Goal: Task Accomplishment & Management: Manage account settings

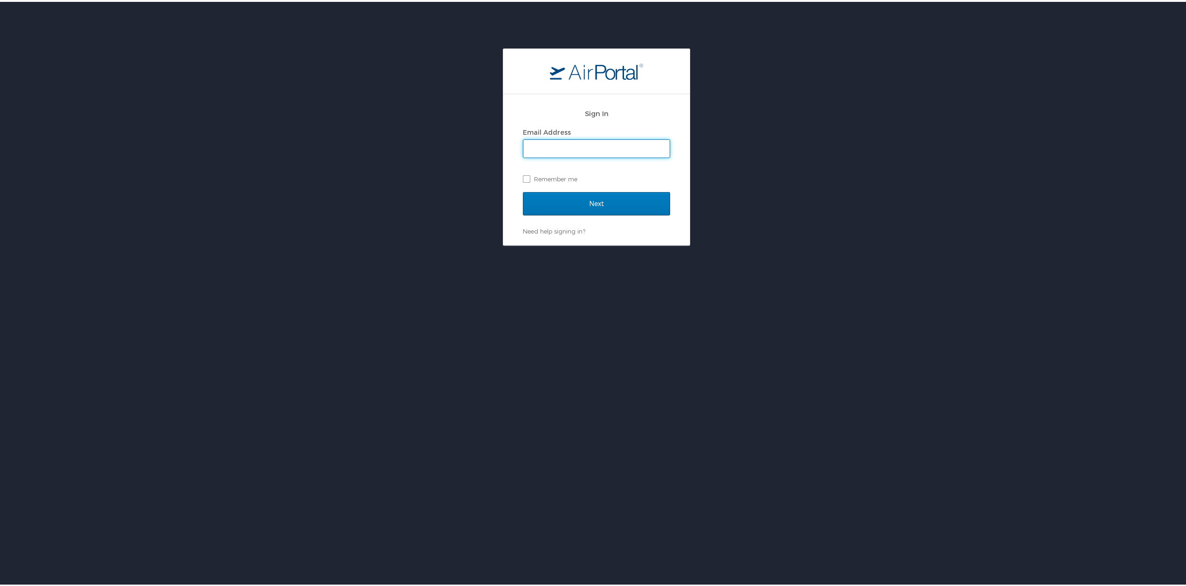
click at [633, 151] on input "Email Address" at bounding box center [596, 147] width 146 height 18
click at [562, 228] on link "Need help signing in?" at bounding box center [554, 229] width 62 height 7
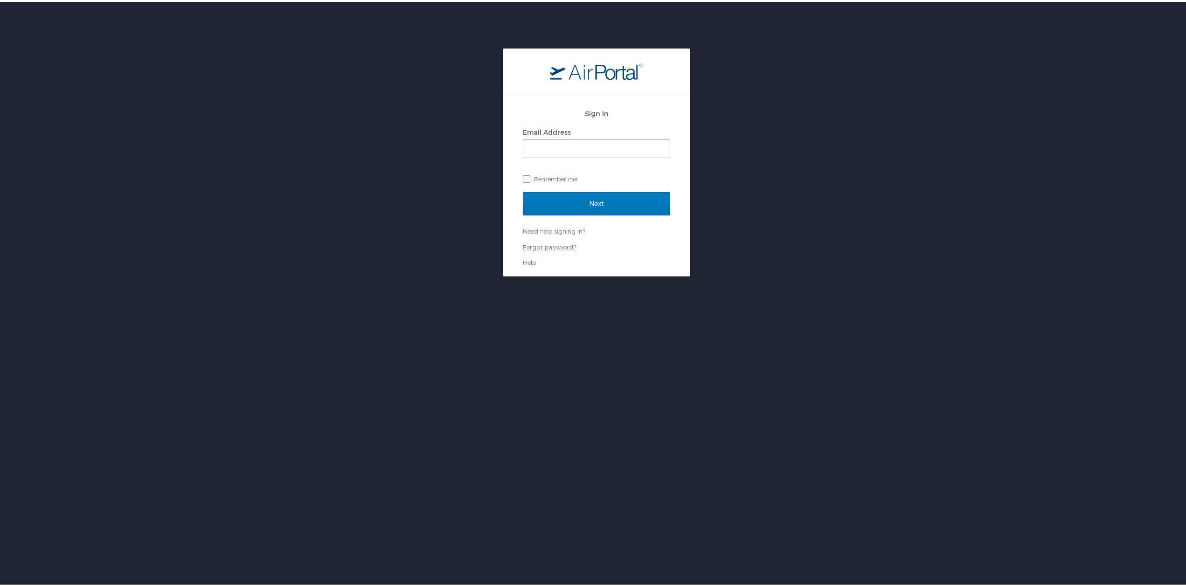
click at [560, 241] on link "Forgot password?" at bounding box center [549, 244] width 53 height 7
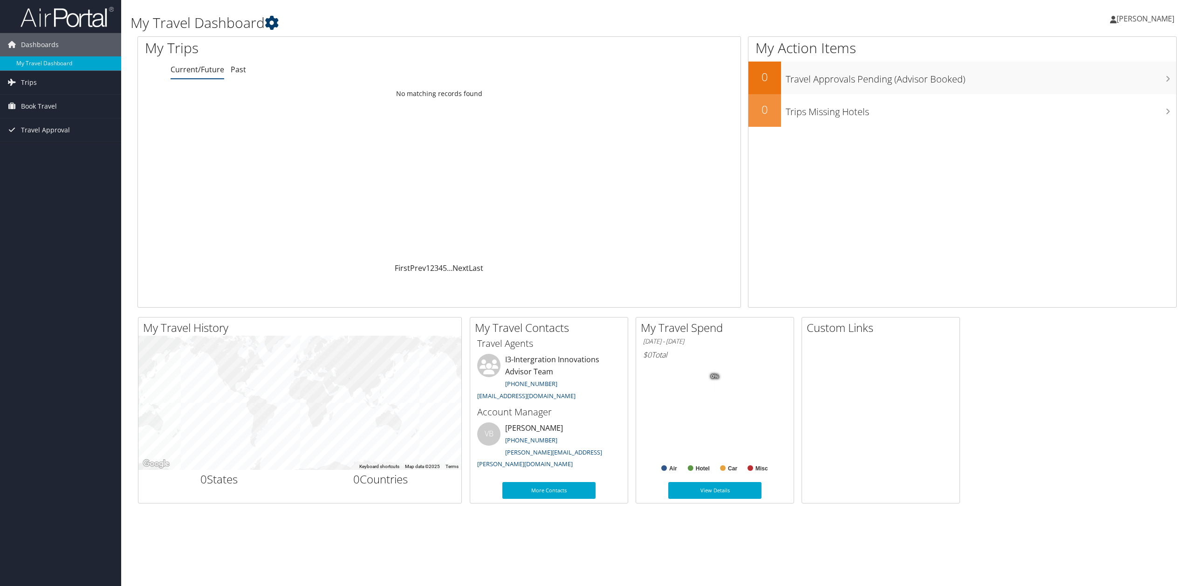
click at [275, 21] on icon at bounding box center [272, 23] width 14 height 14
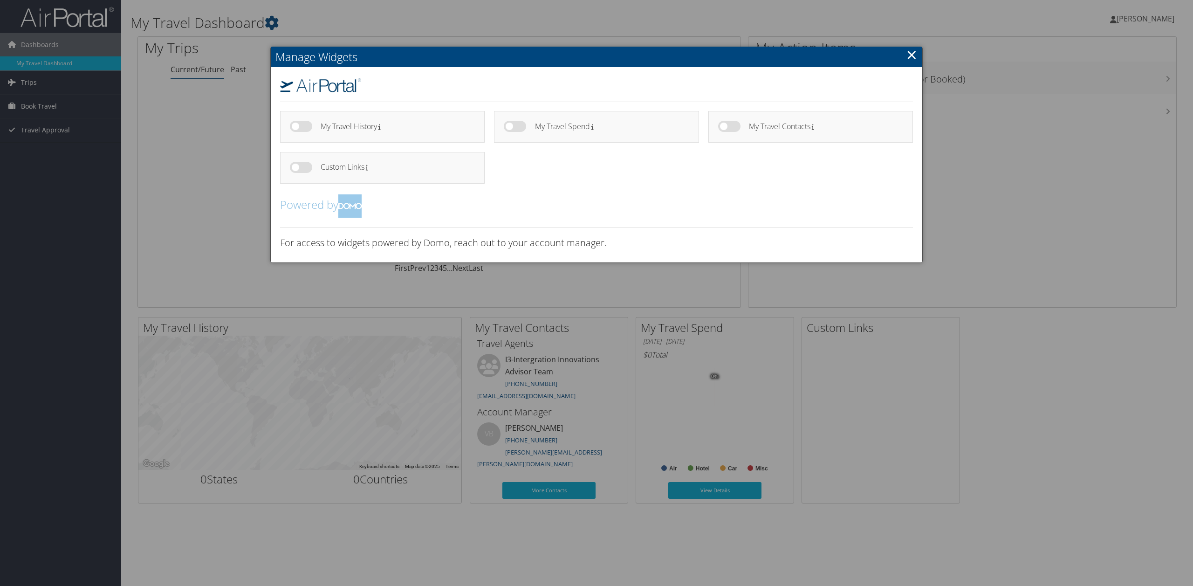
click at [908, 60] on link "×" at bounding box center [912, 54] width 11 height 19
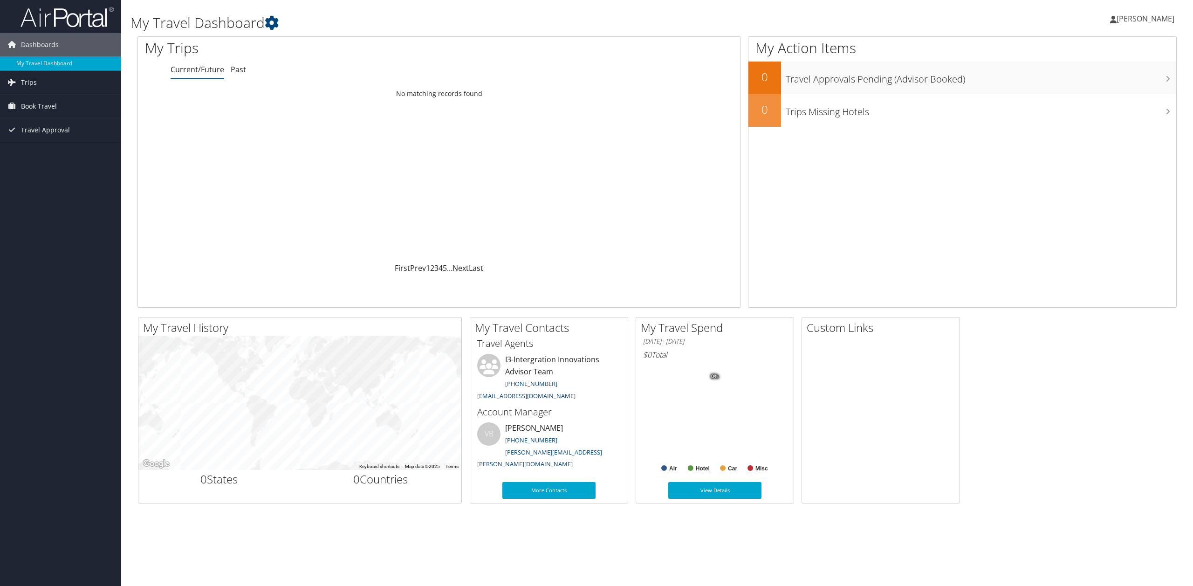
click at [1128, 17] on span "[PERSON_NAME]" at bounding box center [1146, 19] width 58 height 10
click at [1100, 85] on link "View Travel Profile" at bounding box center [1122, 83] width 104 height 16
click at [718, 494] on link "View Details" at bounding box center [714, 490] width 93 height 17
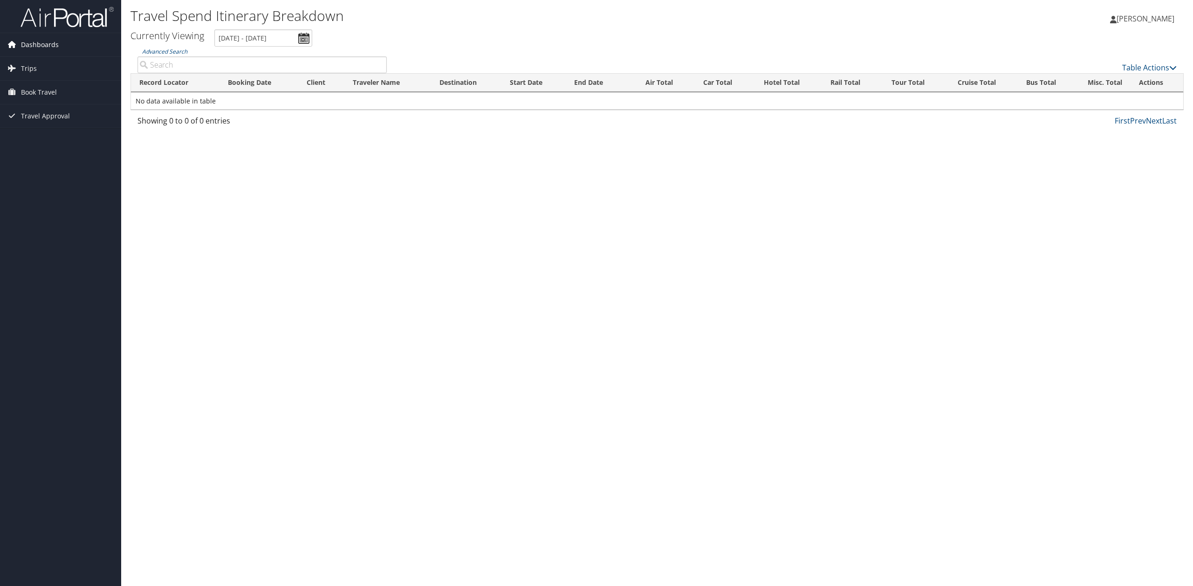
click at [41, 48] on span "Dashboards" at bounding box center [40, 44] width 38 height 23
click at [43, 59] on link "My Travel Dashboard" at bounding box center [60, 63] width 121 height 14
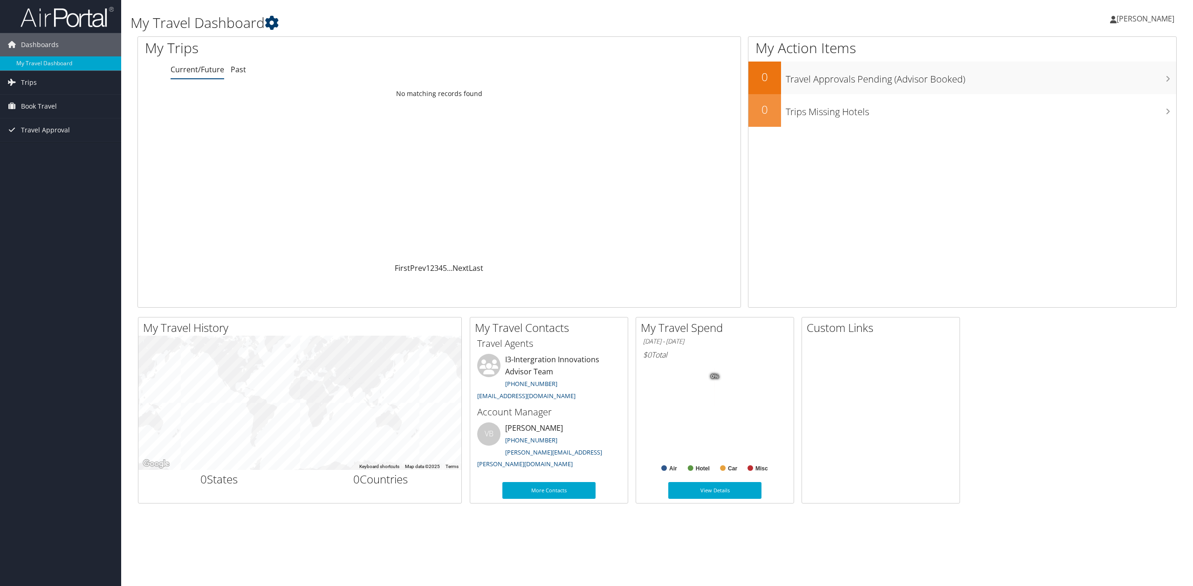
click at [272, 24] on icon at bounding box center [272, 23] width 14 height 14
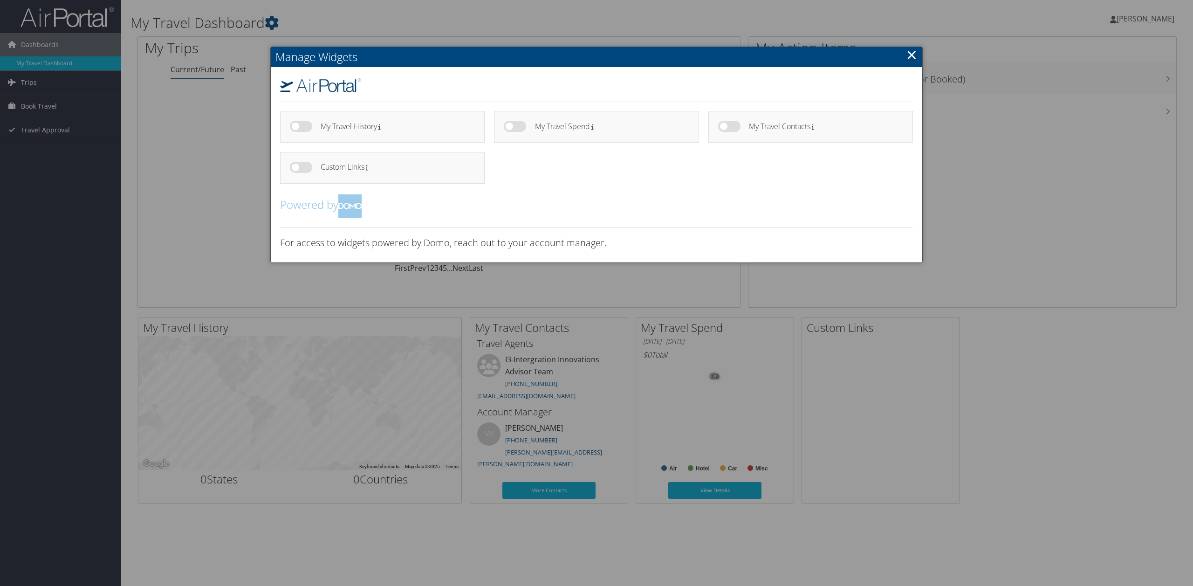
click at [908, 57] on link "×" at bounding box center [912, 54] width 11 height 19
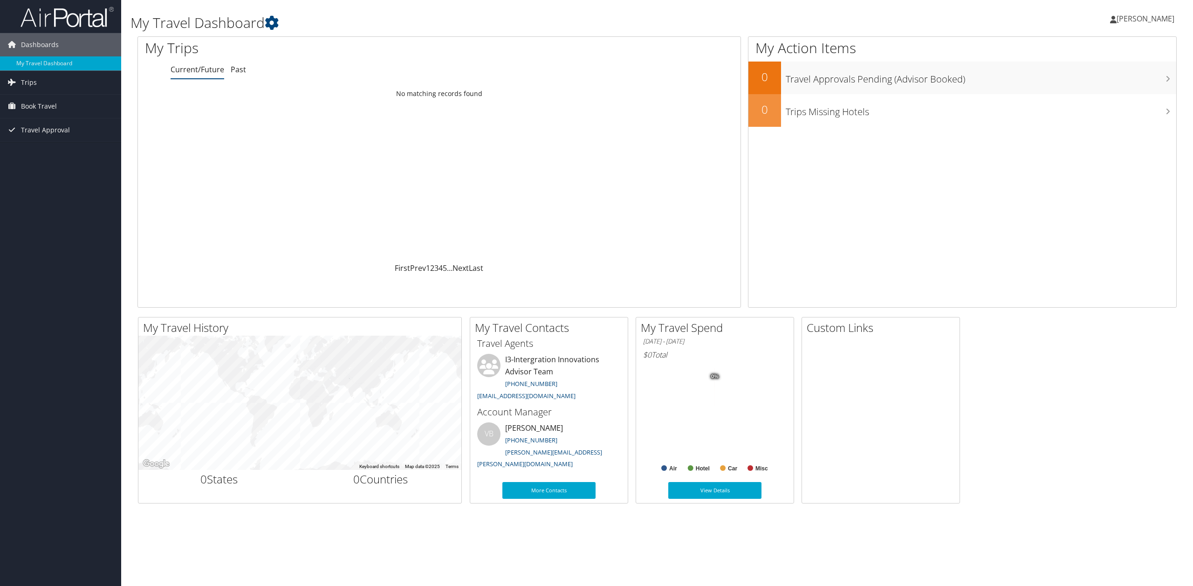
click at [1133, 17] on span "[PERSON_NAME]" at bounding box center [1146, 19] width 58 height 10
click at [1101, 46] on link "My Settings" at bounding box center [1122, 51] width 104 height 16
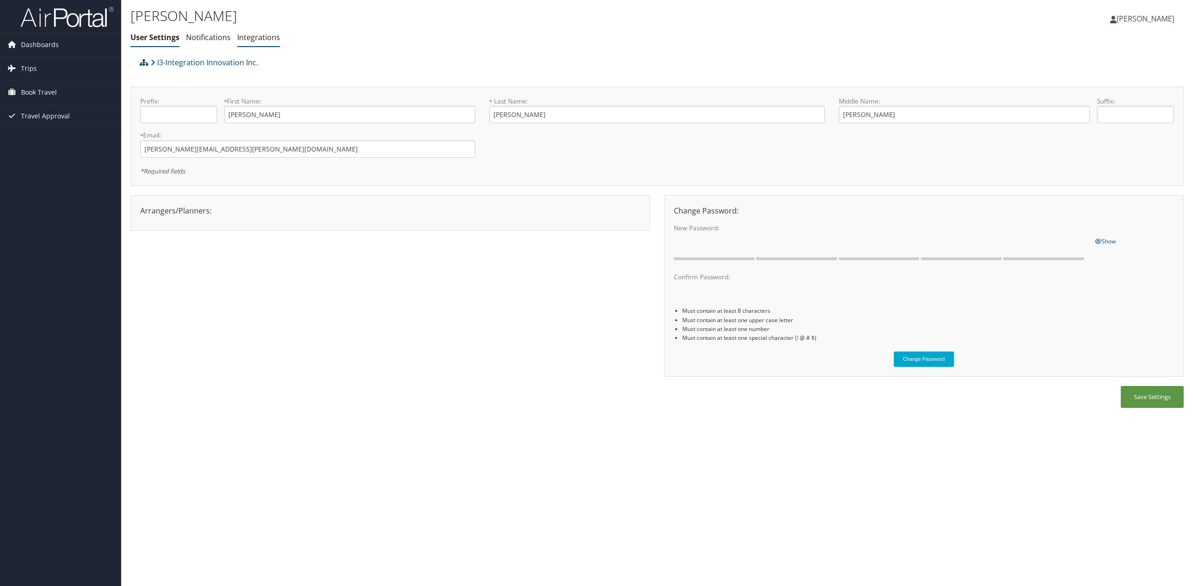
click at [237, 37] on link "Integrations" at bounding box center [258, 37] width 43 height 10
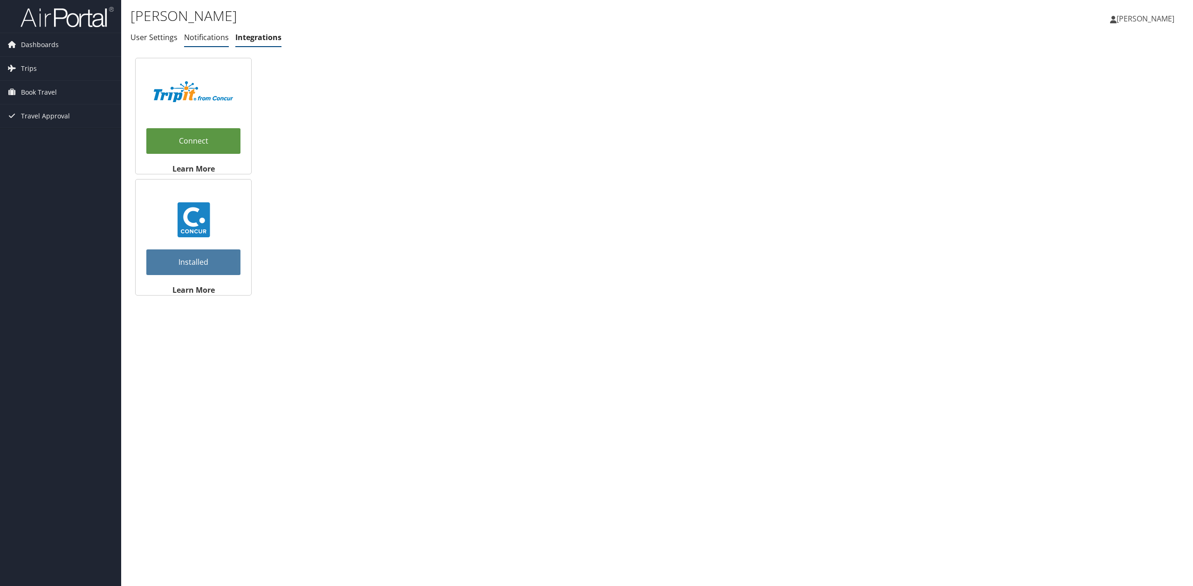
click at [209, 41] on link "Notifications" at bounding box center [206, 37] width 45 height 10
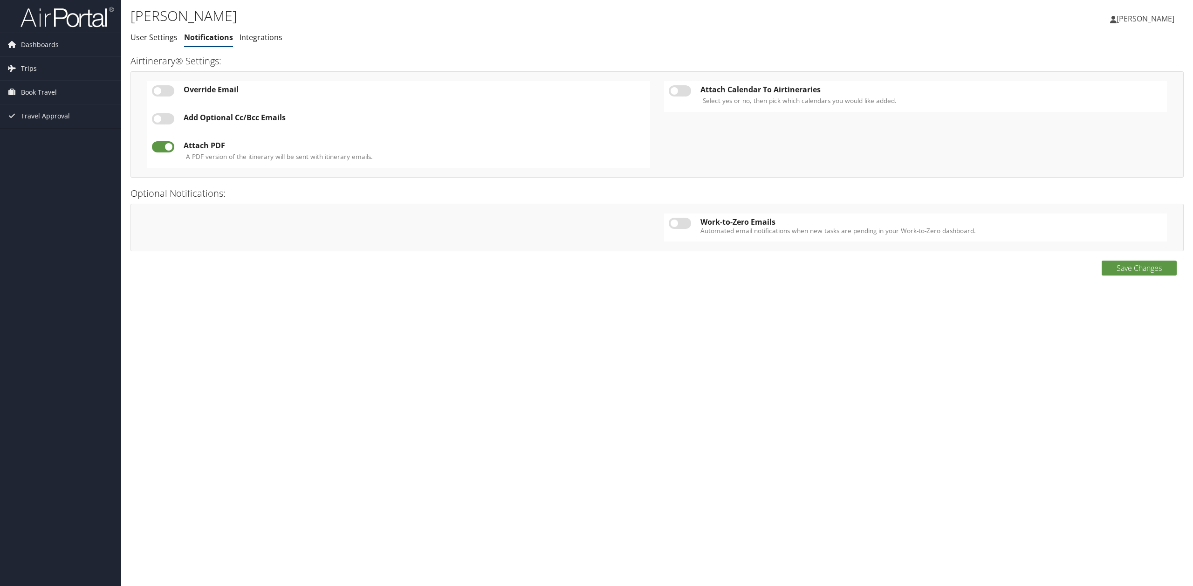
click at [684, 94] on label at bounding box center [680, 90] width 22 height 11
click at [680, 94] on input "checkbox" at bounding box center [677, 92] width 6 height 6
checkbox input "true"
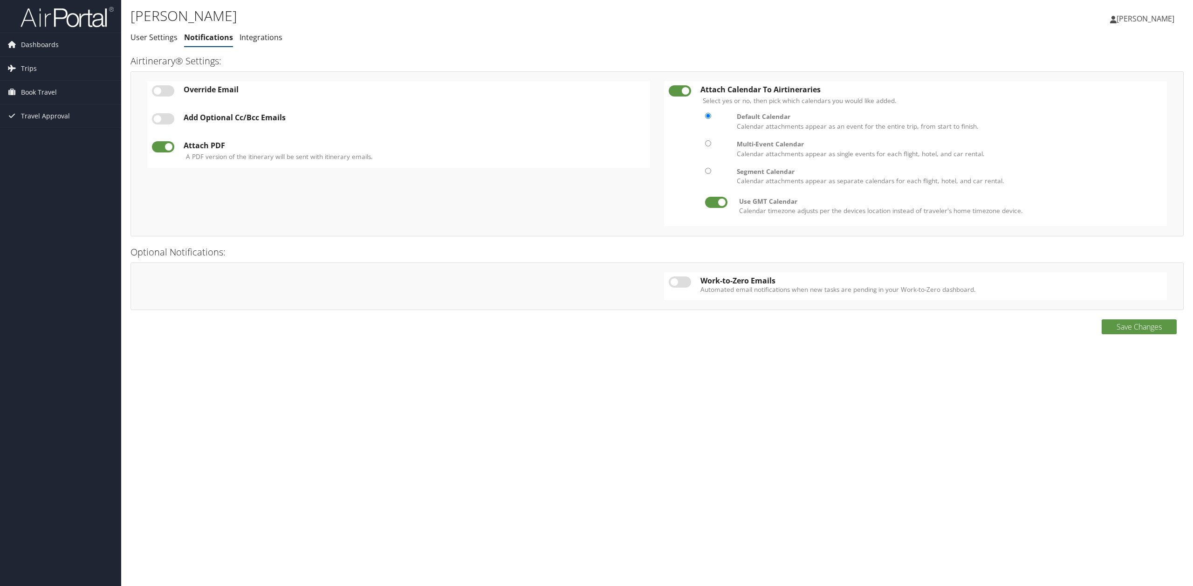
click at [756, 143] on div "Multi-Event Calendar" at bounding box center [947, 143] width 421 height 9
click at [711, 143] on input "radio" at bounding box center [708, 143] width 6 height 6
radio input "true"
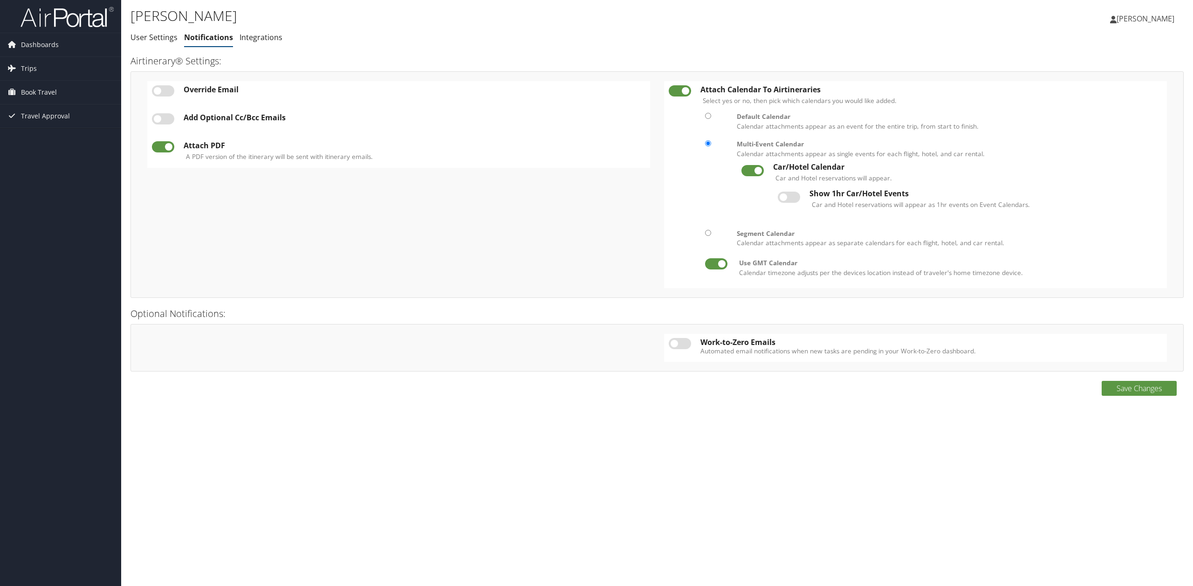
click at [794, 201] on label at bounding box center [789, 197] width 22 height 11
click at [789, 199] on input "checkbox" at bounding box center [786, 196] width 6 height 6
checkbox input "true"
click at [151, 39] on link "User Settings" at bounding box center [154, 37] width 47 height 10
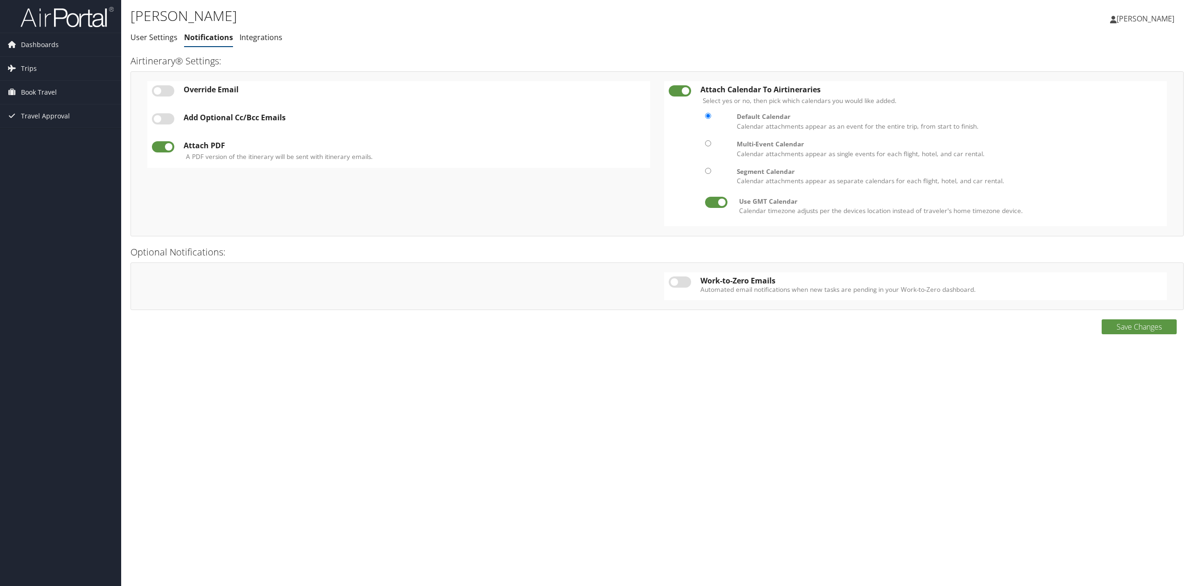
click at [768, 146] on div "Multi-Event Calendar" at bounding box center [947, 143] width 421 height 9
click at [711, 146] on input "radio" at bounding box center [708, 143] width 6 height 6
radio input "true"
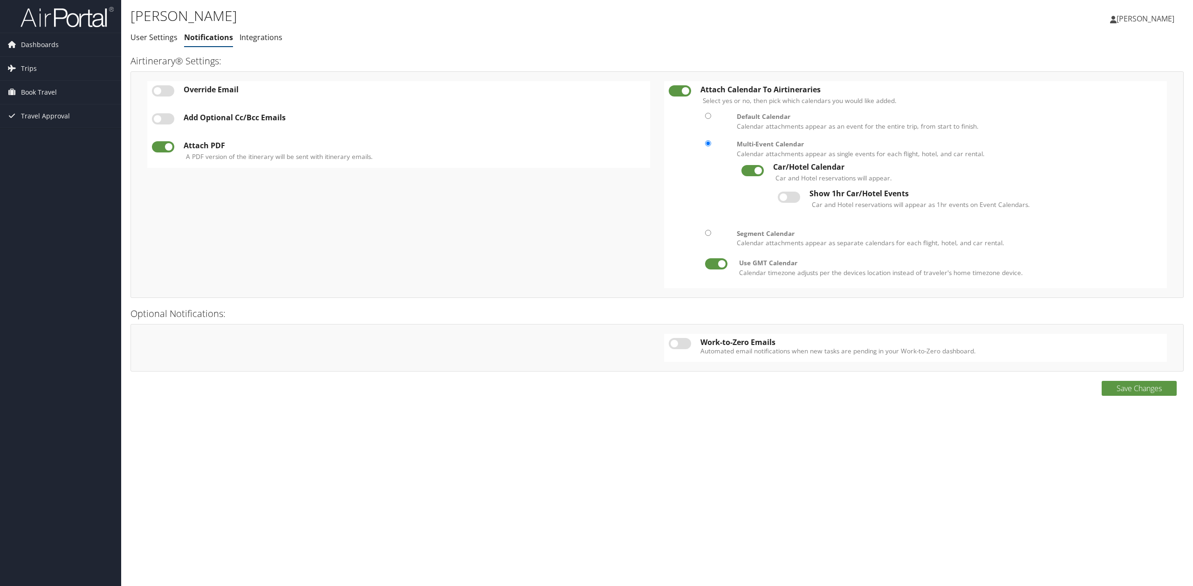
click at [794, 196] on label at bounding box center [789, 197] width 22 height 11
click at [789, 196] on input "checkbox" at bounding box center [786, 196] width 6 height 6
checkbox input "true"
click at [1135, 391] on button "Save Changes" at bounding box center [1139, 388] width 75 height 15
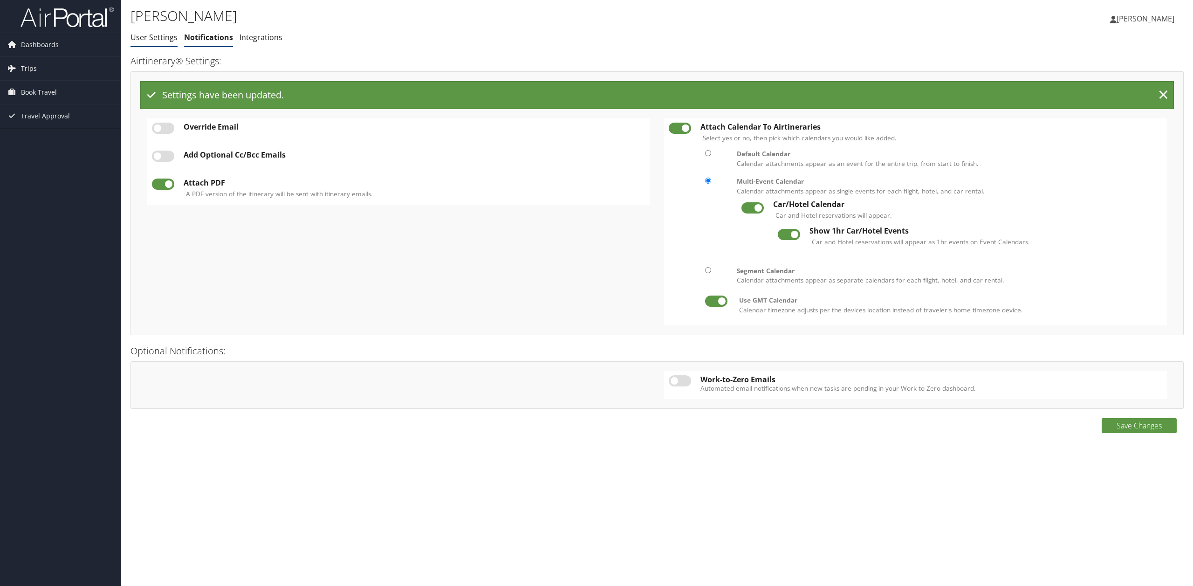
click at [152, 40] on link "User Settings" at bounding box center [154, 37] width 47 height 10
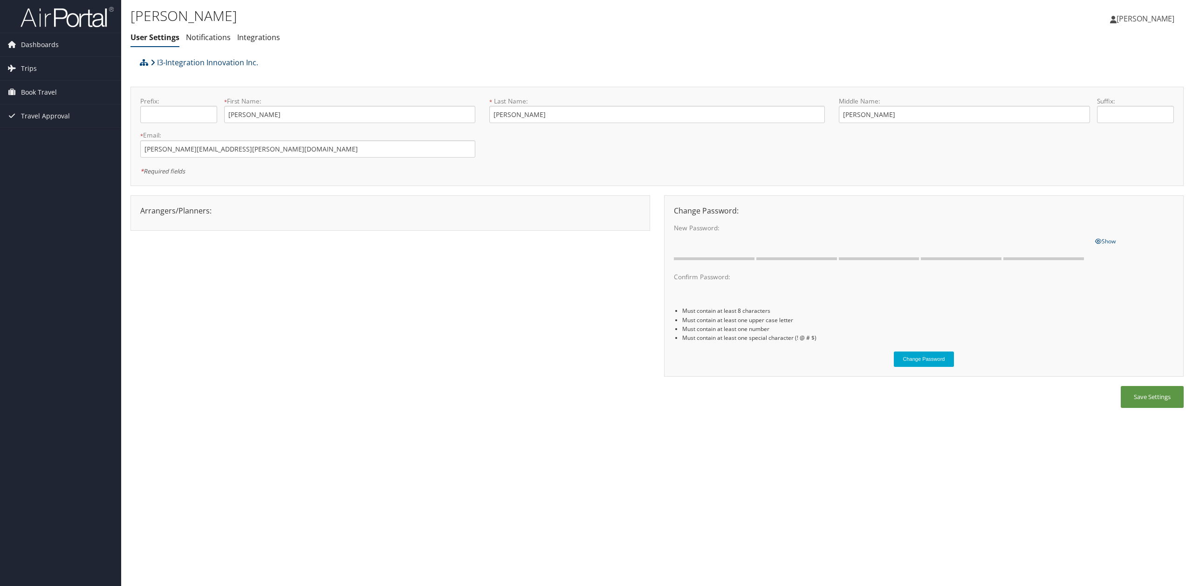
click at [153, 61] on icon at bounding box center [153, 62] width 5 height 7
click at [38, 116] on span "Travel Approval" at bounding box center [45, 115] width 49 height 23
click at [41, 92] on span "Book Travel" at bounding box center [39, 92] width 36 height 23
click at [41, 126] on link "Book/Manage Online Trips" at bounding box center [60, 125] width 121 height 14
click at [52, 46] on span "Dashboards" at bounding box center [40, 44] width 38 height 23
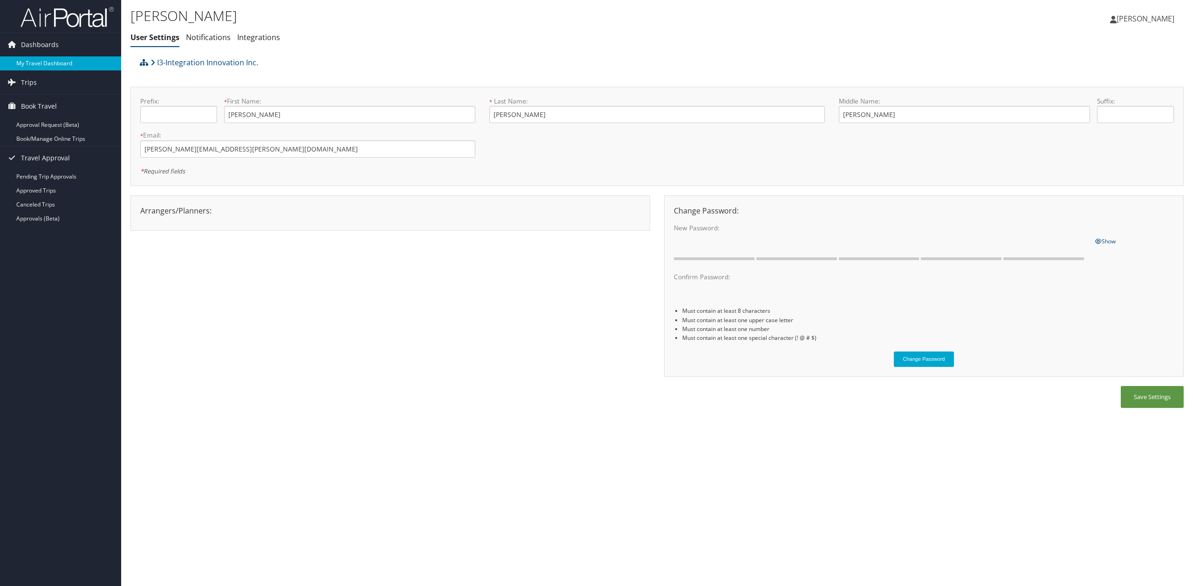
click at [55, 62] on link "My Travel Dashboard" at bounding box center [60, 63] width 121 height 14
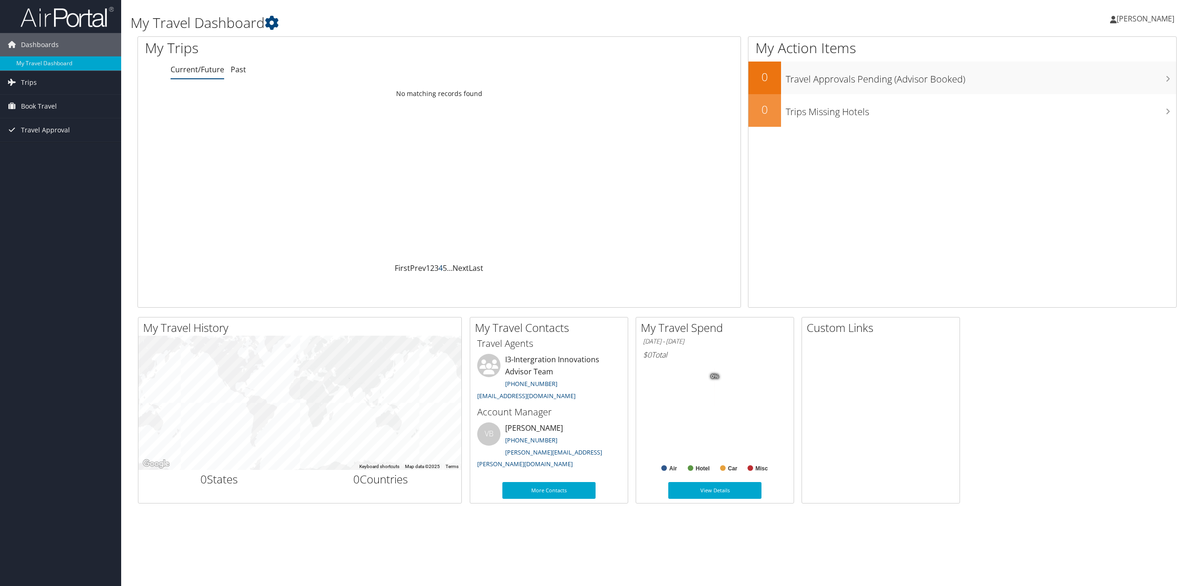
click at [441, 268] on link "4" at bounding box center [441, 268] width 4 height 10
click at [434, 268] on link "3" at bounding box center [436, 268] width 4 height 10
click at [432, 270] on link "2" at bounding box center [432, 268] width 4 height 10
click at [444, 268] on link "5" at bounding box center [445, 268] width 4 height 10
click at [459, 268] on link "Next" at bounding box center [462, 268] width 16 height 10
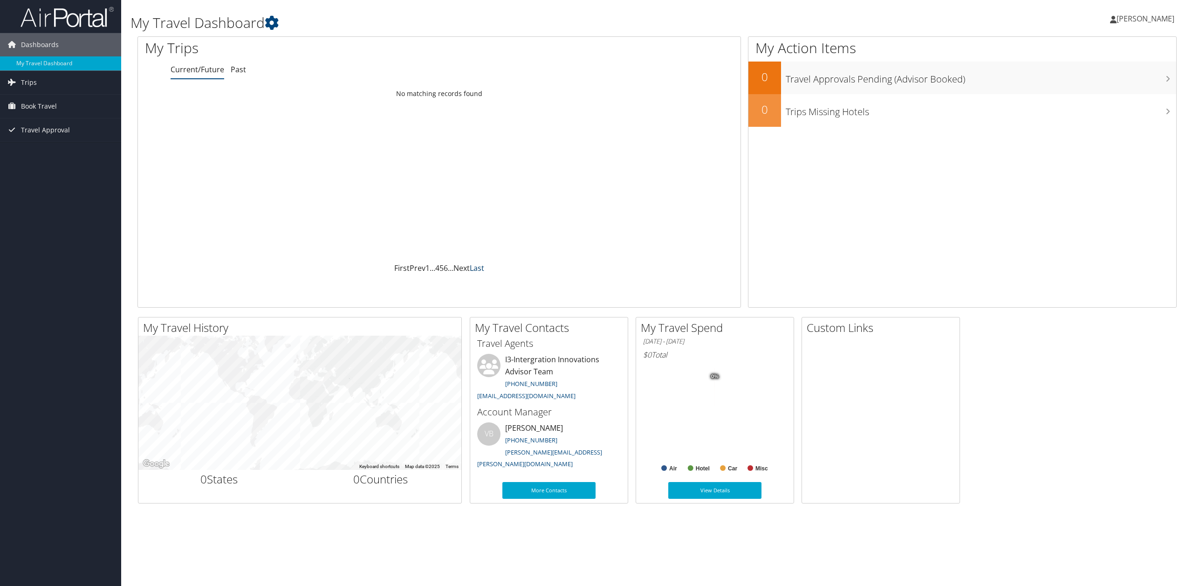
click at [477, 268] on link "Last" at bounding box center [477, 268] width 14 height 10
click at [478, 268] on link "Last" at bounding box center [477, 268] width 14 height 10
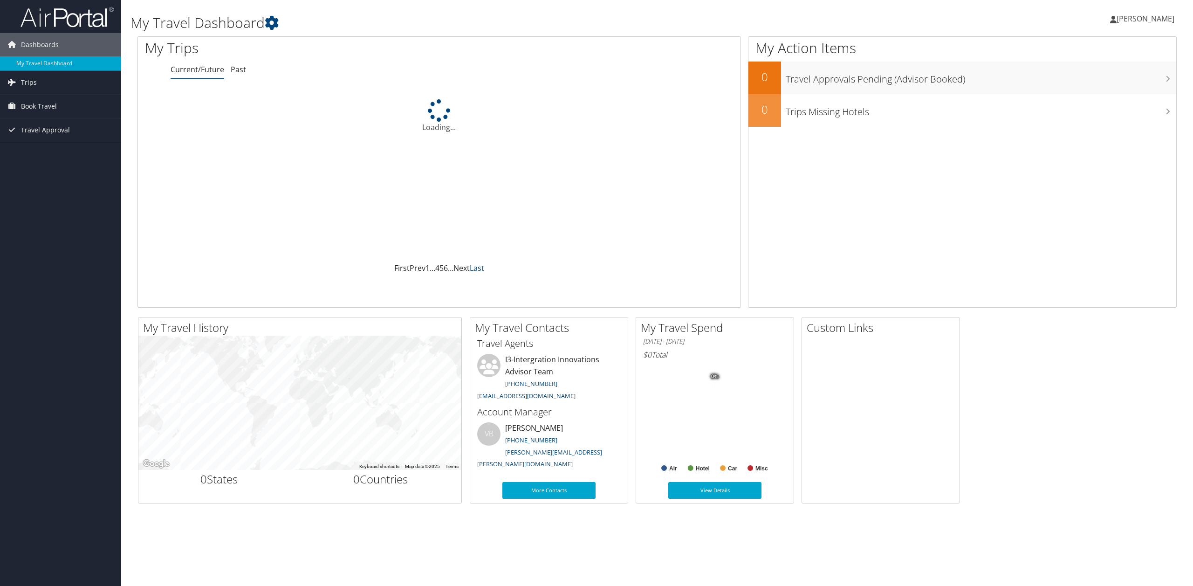
click at [478, 268] on link "Last" at bounding box center [477, 268] width 14 height 10
drag, startPoint x: 478, startPoint y: 268, endPoint x: 812, endPoint y: 250, distance: 334.2
click at [478, 271] on link "Last" at bounding box center [477, 268] width 14 height 10
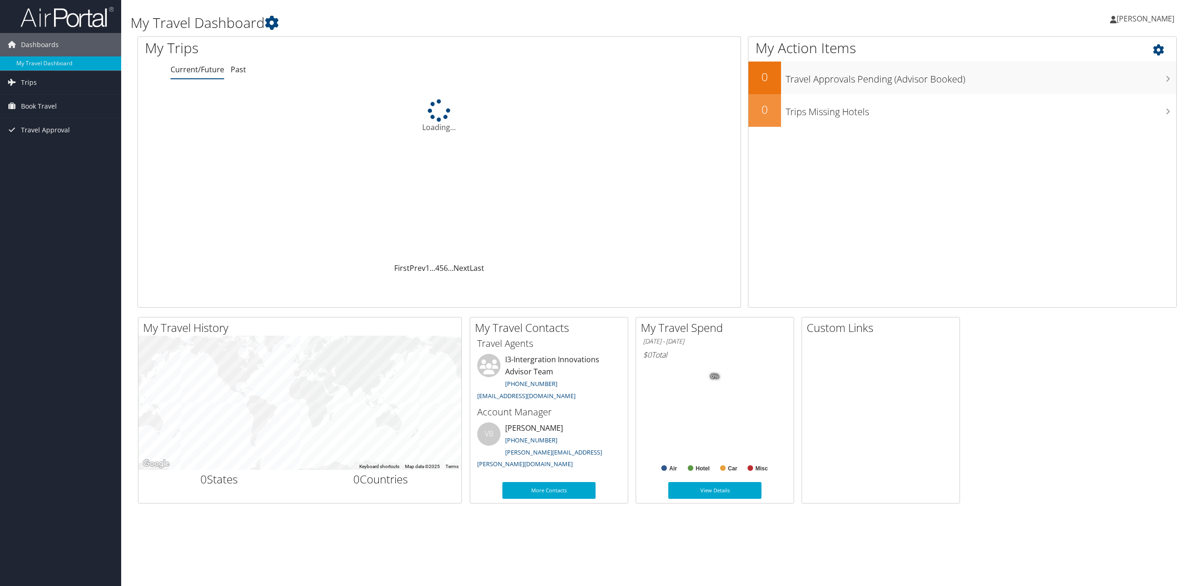
click at [1160, 50] on icon at bounding box center [1167, 48] width 28 height 16
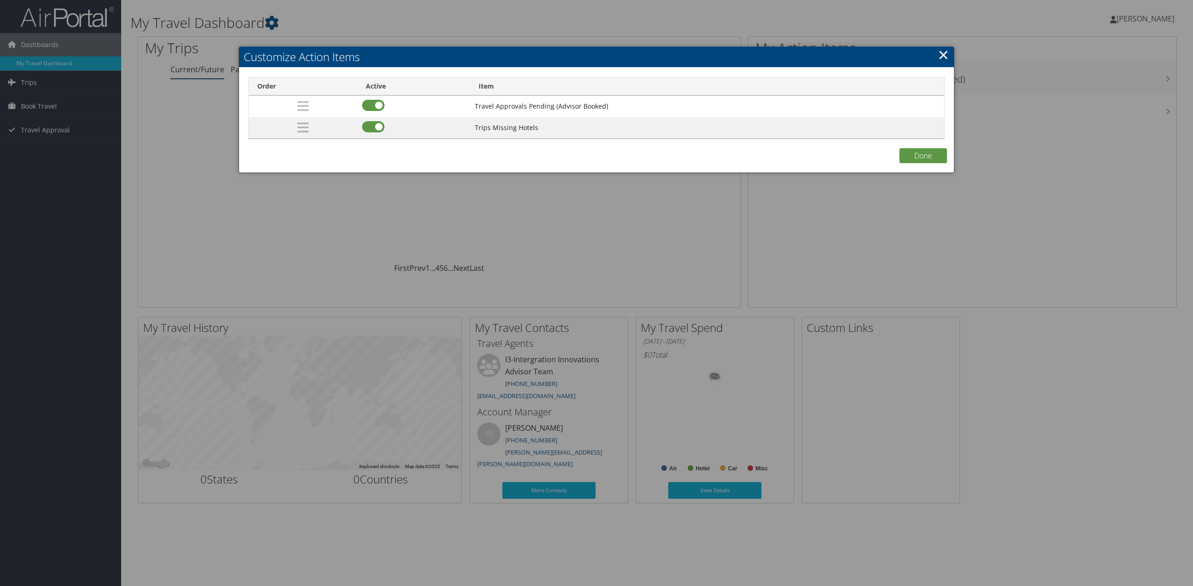
click at [945, 59] on link "×" at bounding box center [943, 54] width 11 height 19
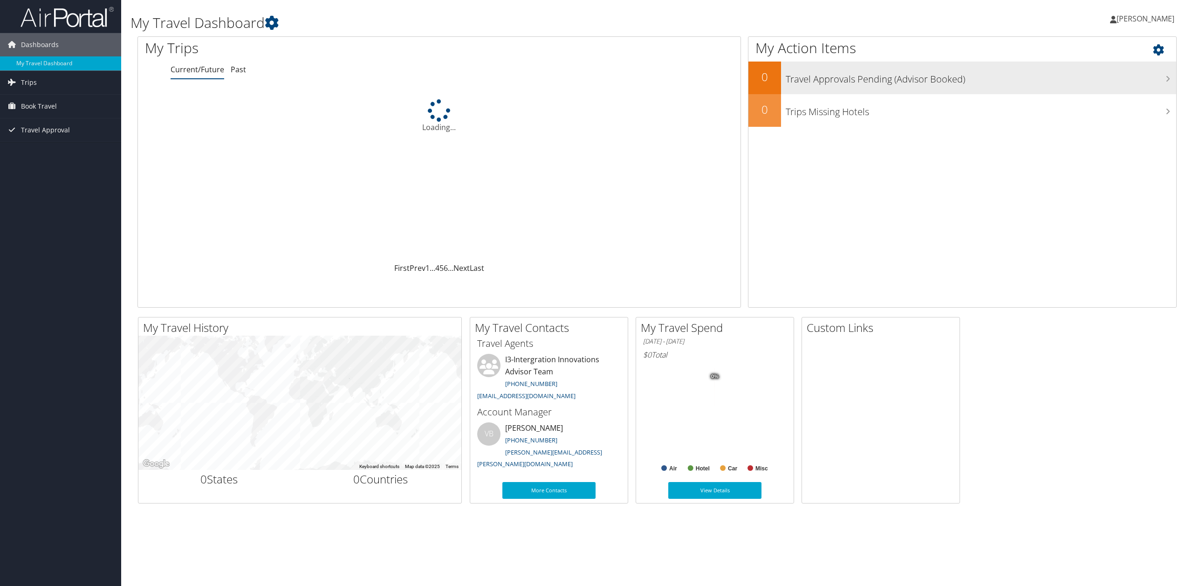
click at [933, 82] on h3 "Travel Approvals Pending (Advisor Booked)" at bounding box center [981, 77] width 391 height 18
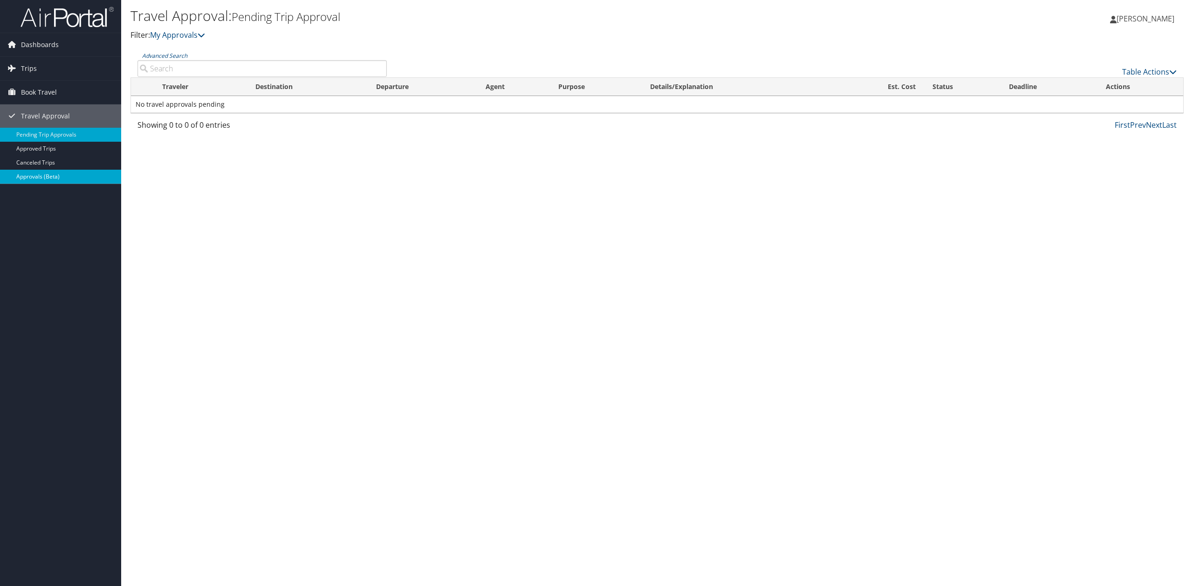
click at [87, 179] on link "Approvals (Beta)" at bounding box center [60, 177] width 121 height 14
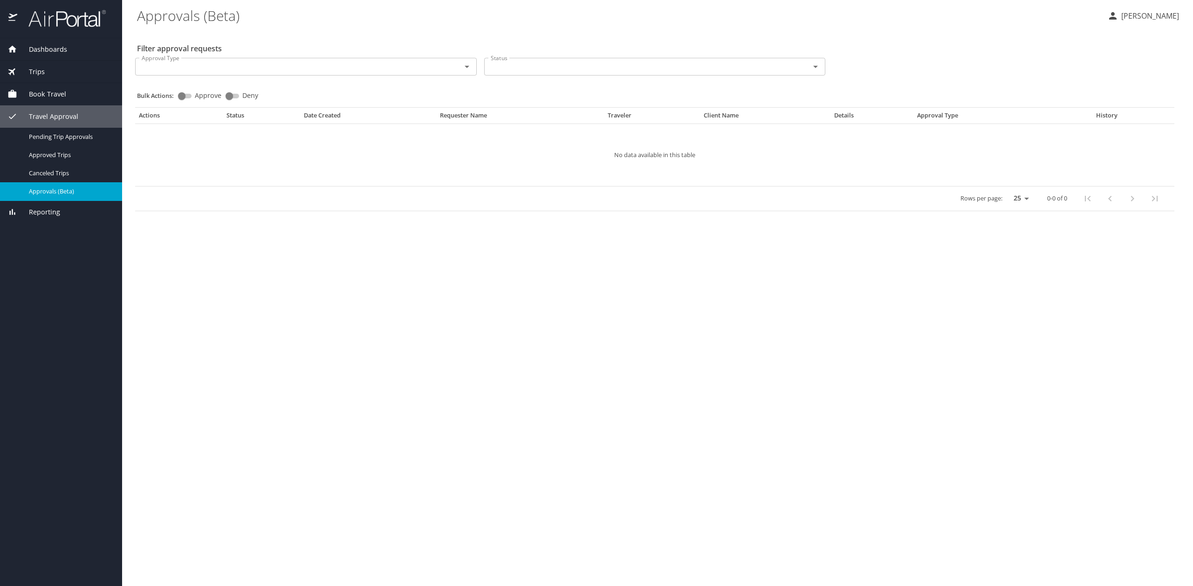
click at [46, 48] on span "Dashboards" at bounding box center [42, 49] width 50 height 10
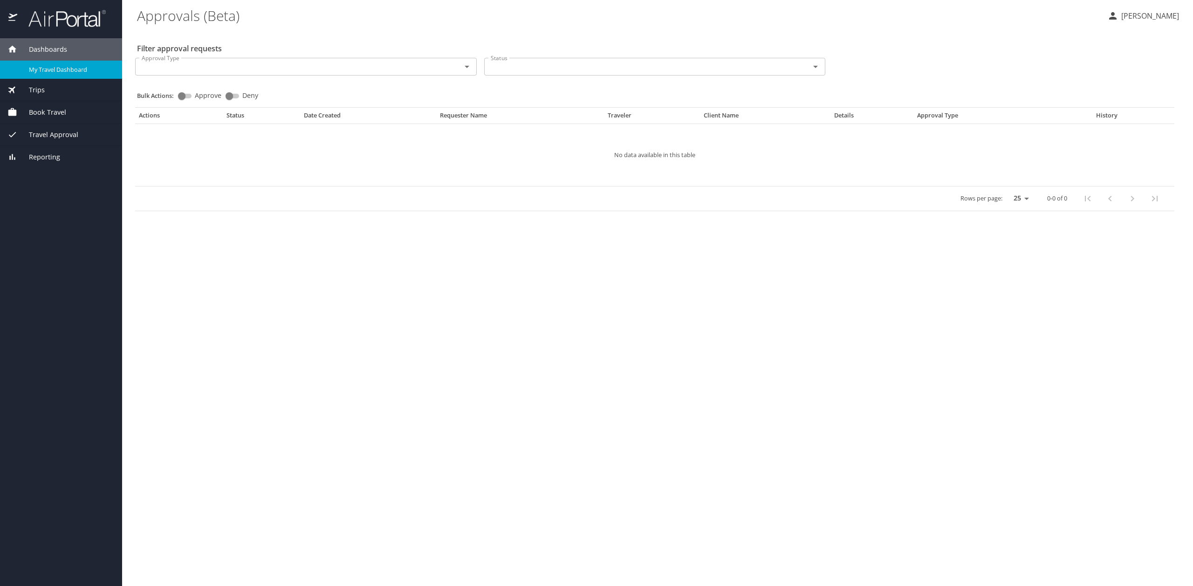
click at [54, 70] on span "My Travel Dashboard" at bounding box center [70, 69] width 82 height 9
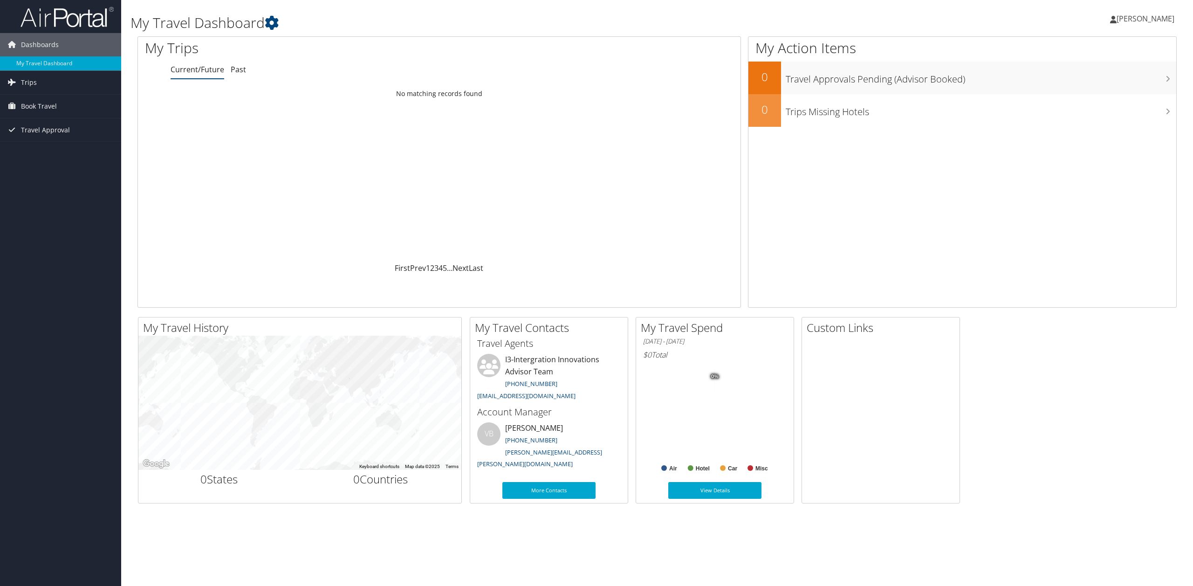
click at [1117, 18] on span "[PERSON_NAME]" at bounding box center [1146, 19] width 58 height 10
click at [1126, 63] on link "Travel Agency Contacts" at bounding box center [1122, 67] width 104 height 16
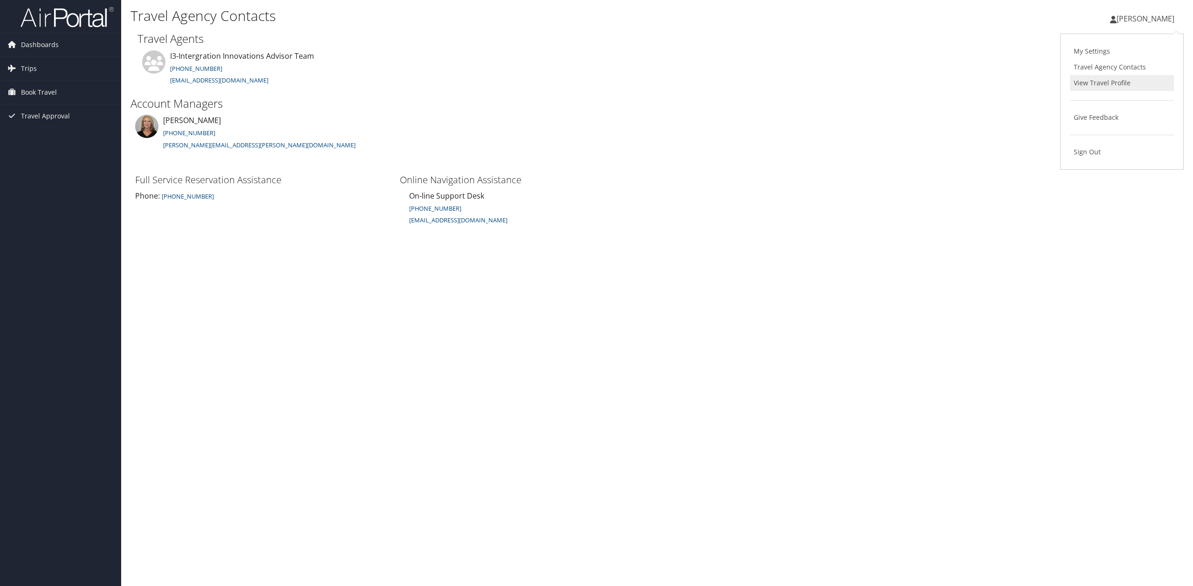
click at [1124, 79] on link "View Travel Profile" at bounding box center [1122, 83] width 104 height 16
